Goal: Transaction & Acquisition: Subscribe to service/newsletter

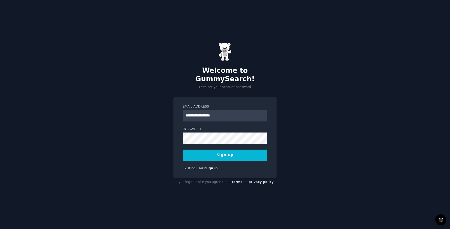
type input "**********"
click at [232, 150] on button "Sign up" at bounding box center [225, 155] width 85 height 11
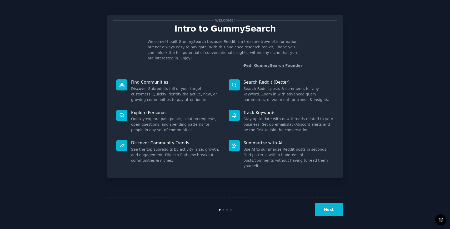
click at [329, 207] on button "Next" at bounding box center [329, 209] width 28 height 13
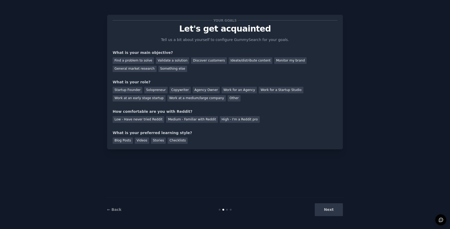
click at [329, 207] on div "Next" at bounding box center [303, 209] width 79 height 13
click at [139, 62] on div "Find a problem to solve" at bounding box center [133, 60] width 41 height 7
click at [136, 89] on div "Startup Founder" at bounding box center [128, 90] width 30 height 7
click at [150, 91] on div "Solopreneur" at bounding box center [155, 90] width 23 height 7
click at [185, 120] on div "Medium - Familiar with Reddit" at bounding box center [192, 119] width 52 height 7
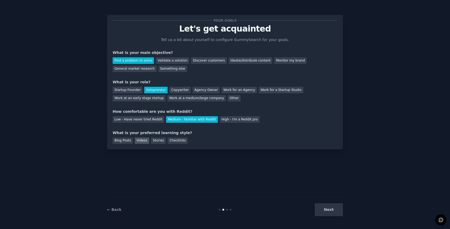
click at [139, 141] on div "Videos" at bounding box center [142, 141] width 14 height 7
click at [315, 208] on div "Next" at bounding box center [303, 209] width 79 height 13
click at [322, 209] on button "Next" at bounding box center [329, 209] width 28 height 13
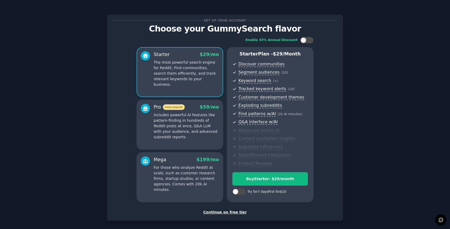
click at [238, 211] on div "Continue on free tier" at bounding box center [225, 213] width 225 height 6
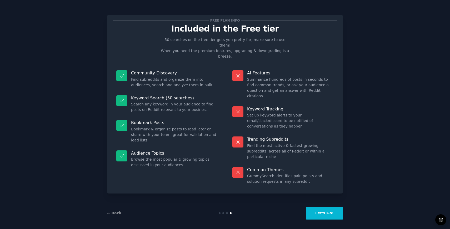
click at [327, 210] on button "Let's Go!" at bounding box center [324, 213] width 37 height 13
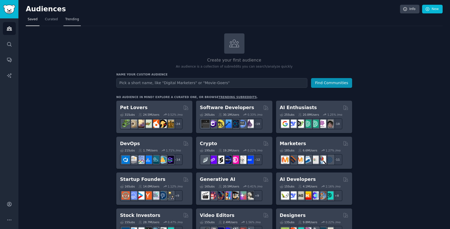
click at [75, 22] on link "Trending" at bounding box center [71, 20] width 17 height 11
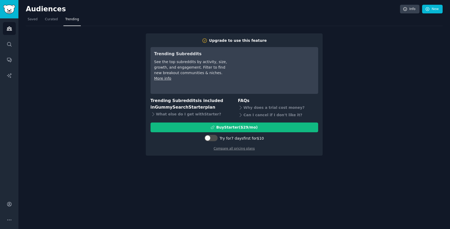
click at [150, 82] on div "Trending Subreddits See the top subreddits by activity, size, growth, and engag…" at bounding box center [234, 70] width 168 height 47
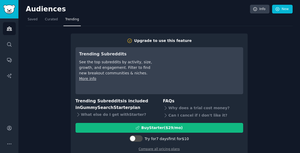
click at [63, 22] on link "Trending" at bounding box center [71, 20] width 17 height 11
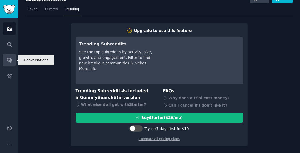
click at [11, 59] on icon "Sidebar" at bounding box center [9, 60] width 4 height 4
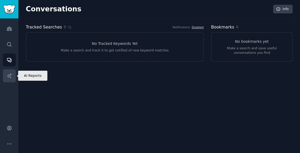
click at [9, 76] on icon "Sidebar" at bounding box center [9, 75] width 4 height 4
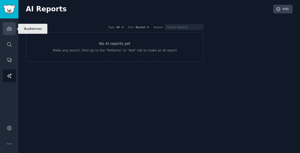
click at [13, 33] on link "Audiences" at bounding box center [9, 28] width 13 height 13
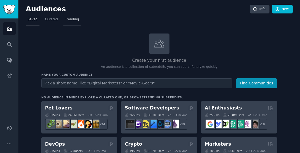
click at [71, 21] on span "Trending" at bounding box center [72, 19] width 14 height 5
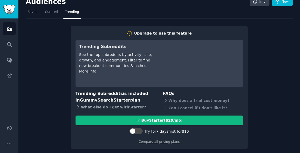
scroll to position [10, 0]
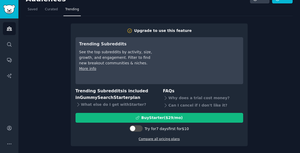
click at [149, 139] on link "Compare all pricing plans" at bounding box center [159, 139] width 41 height 4
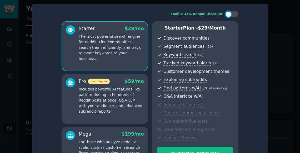
click at [266, 34] on div "Enable 33% Annual Discount Starter $ 29 /mo The most powerful search engine for…" at bounding box center [150, 94] width 236 height 180
